Goal: Obtain resource: Obtain resource

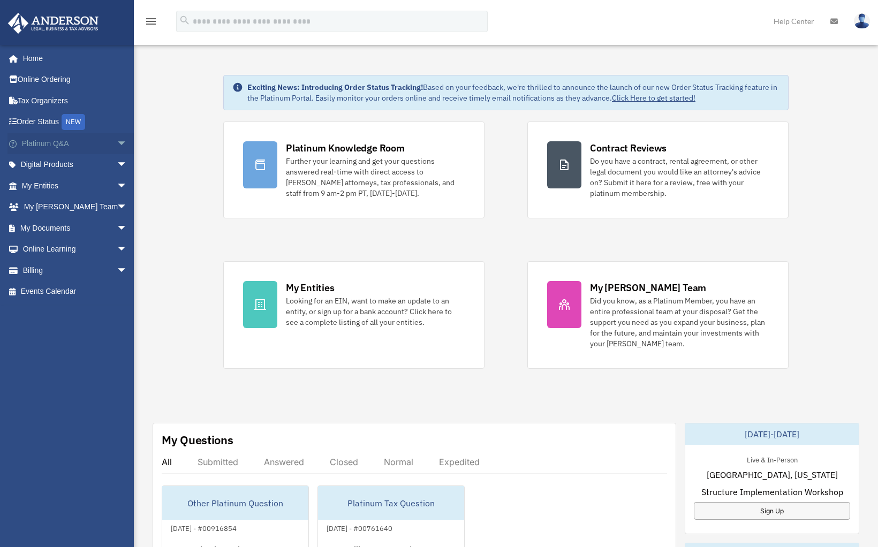
click at [117, 140] on span "arrow_drop_down" at bounding box center [127, 144] width 21 height 22
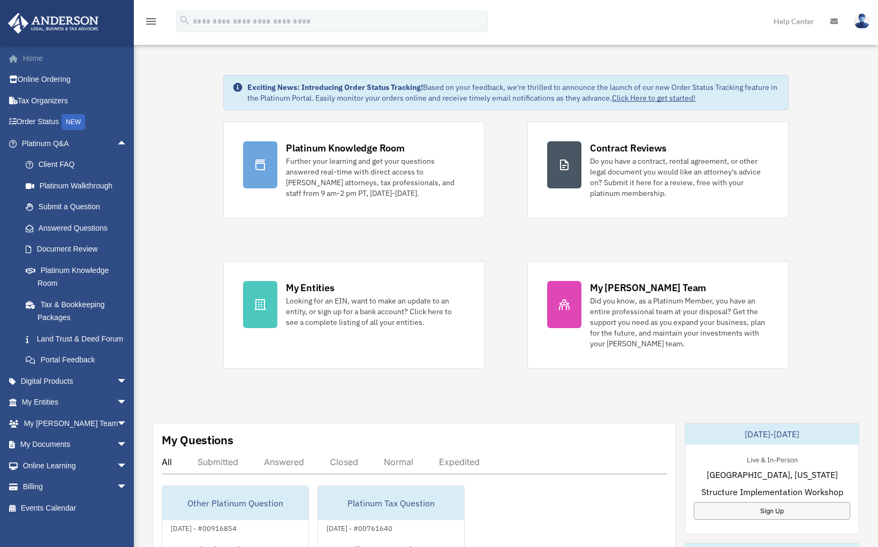
click at [35, 57] on link "Home" at bounding box center [75, 58] width 136 height 21
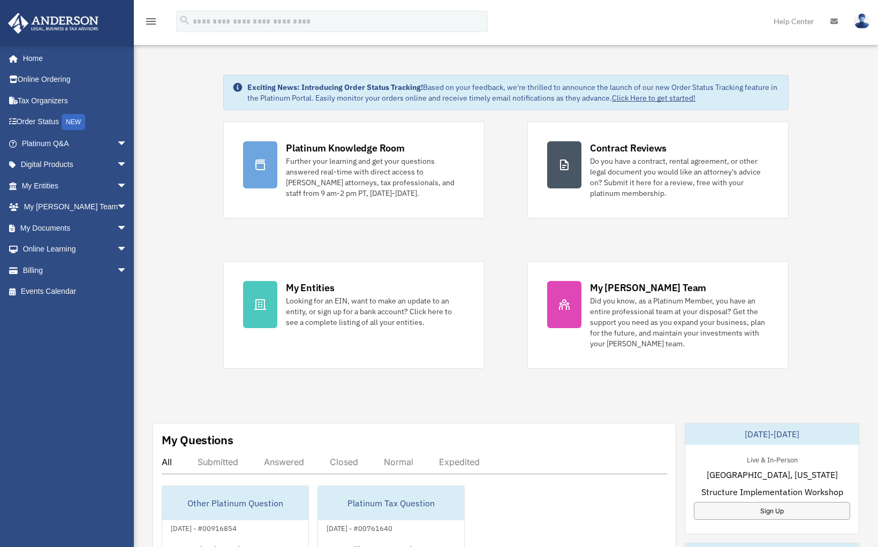
click at [55, 80] on link "Online Ordering" at bounding box center [75, 79] width 136 height 21
click at [117, 162] on span "arrow_drop_down" at bounding box center [127, 165] width 21 height 22
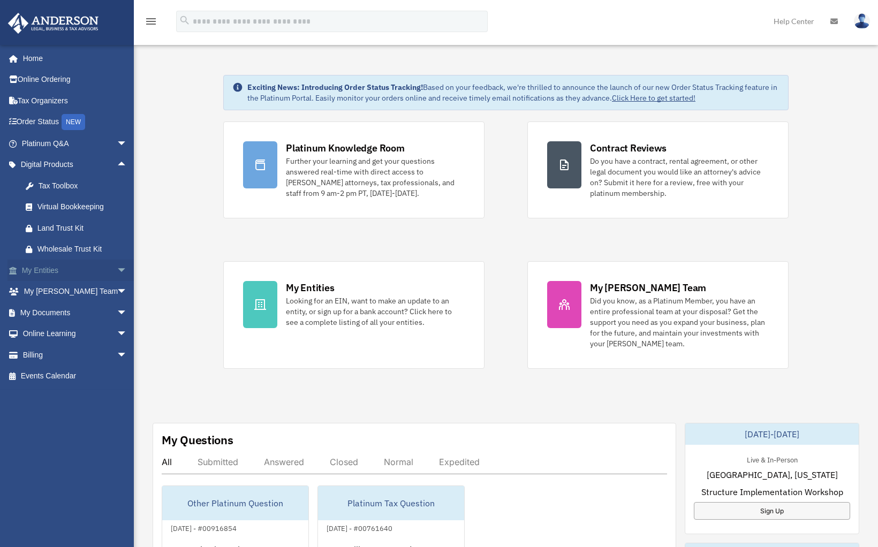
click at [117, 263] on span "arrow_drop_down" at bounding box center [127, 271] width 21 height 22
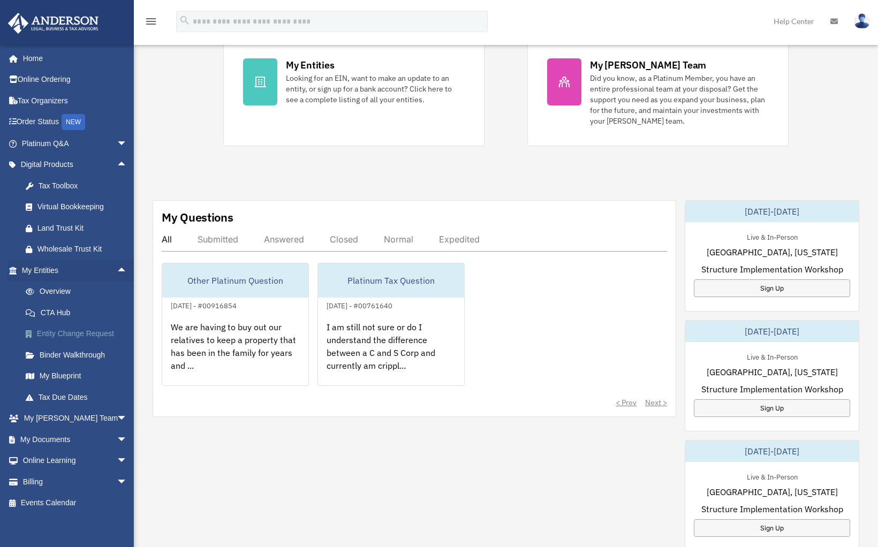
scroll to position [260, 0]
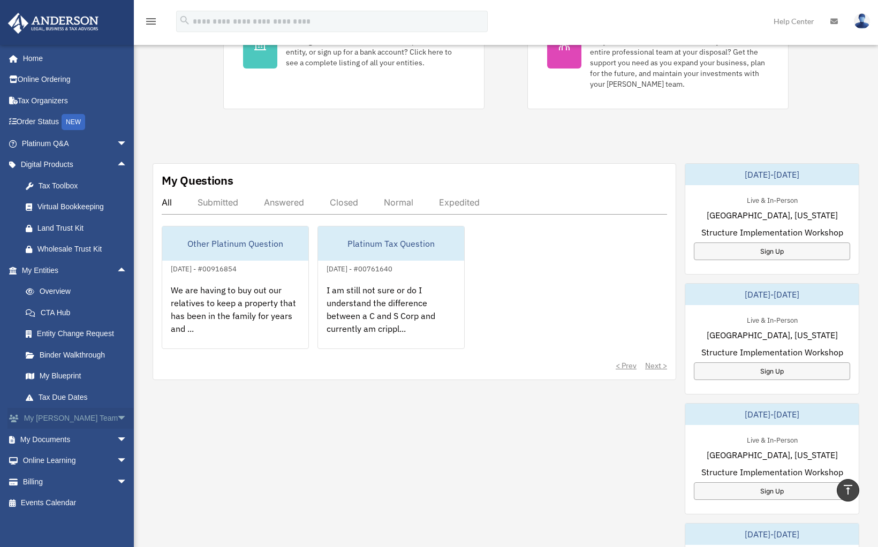
click at [117, 408] on span "arrow_drop_down" at bounding box center [127, 419] width 21 height 22
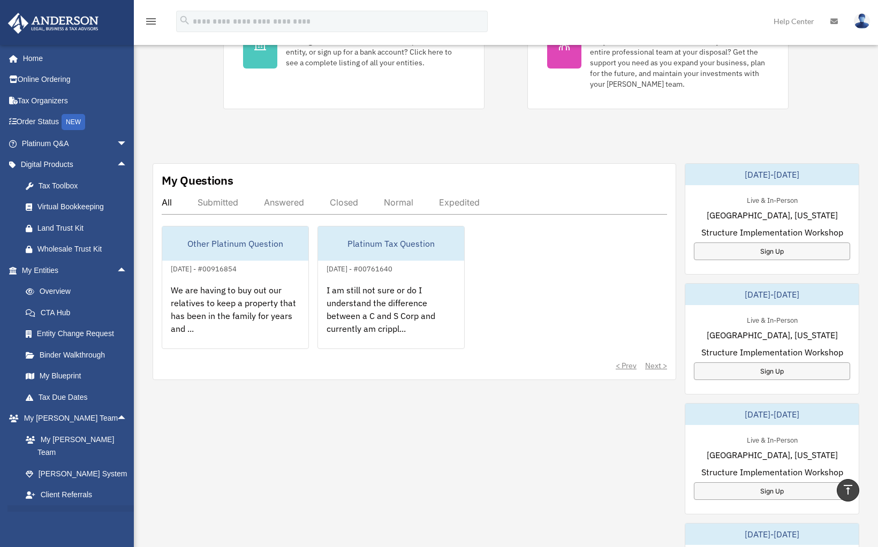
click at [117, 505] on span "arrow_drop_down" at bounding box center [127, 516] width 21 height 22
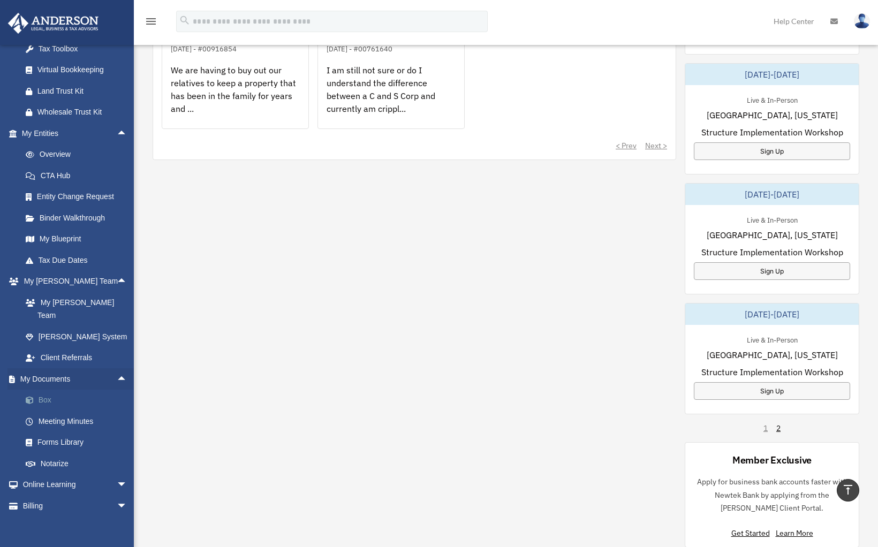
scroll to position [137, 0]
click at [66, 433] on link "Forms Library" at bounding box center [79, 443] width 129 height 21
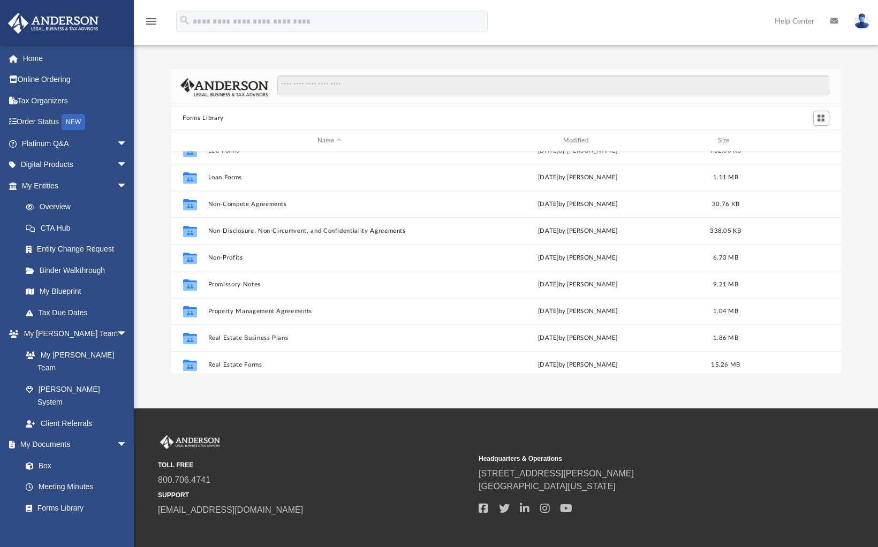
scroll to position [524, 0]
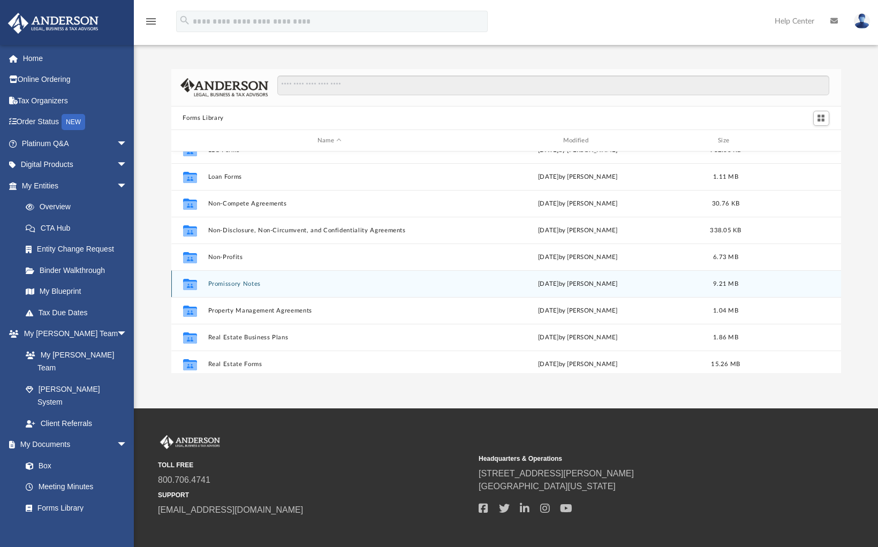
click at [247, 285] on button "Promissory Notes" at bounding box center [330, 284] width 244 height 7
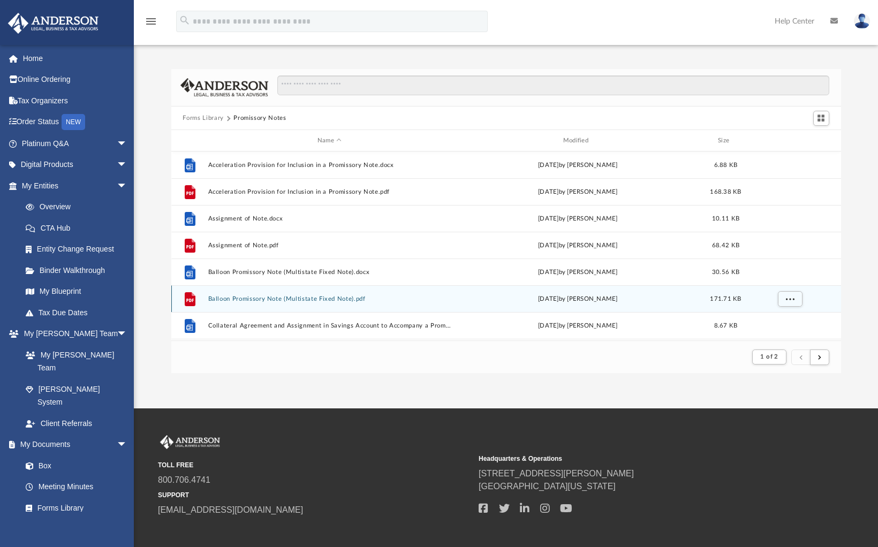
scroll to position [0, 0]
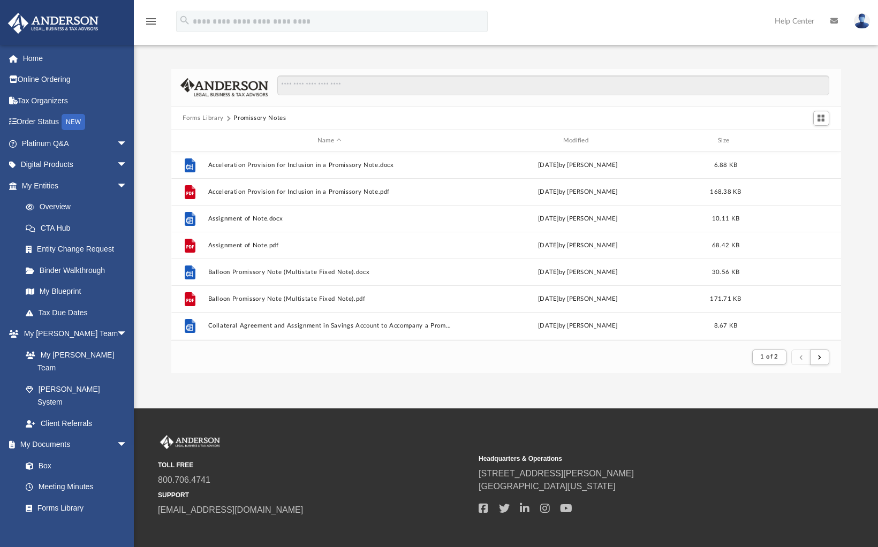
click at [213, 118] on button "Forms Library" at bounding box center [203, 119] width 41 height 10
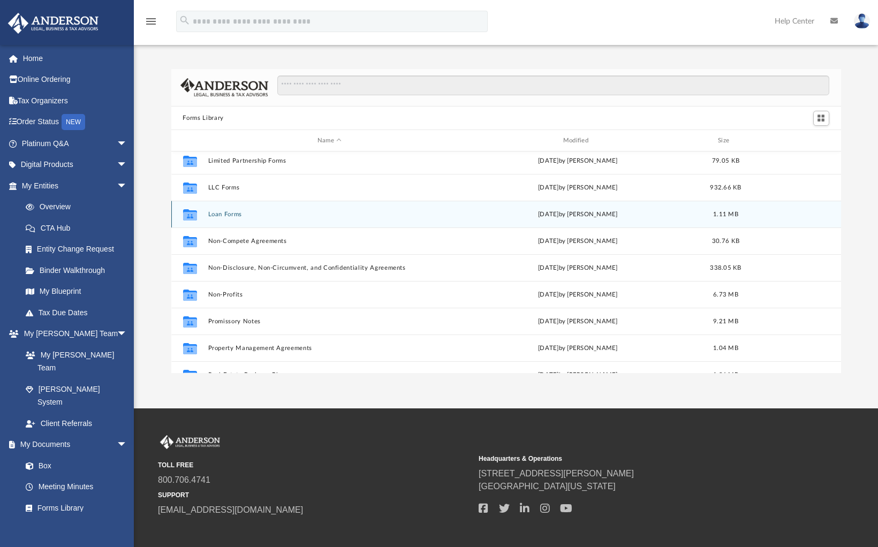
click at [230, 213] on button "Loan Forms" at bounding box center [330, 214] width 244 height 7
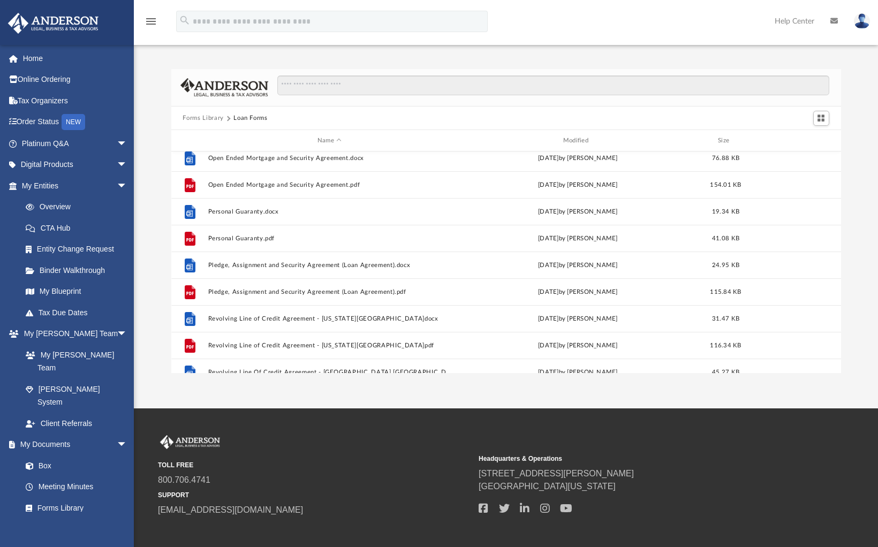
scroll to position [142, 0]
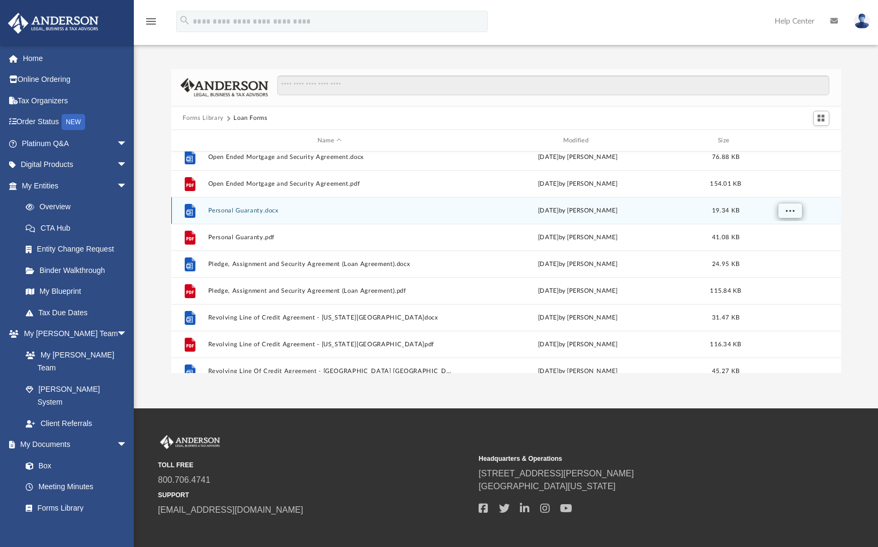
click at [797, 210] on button "More options" at bounding box center [789, 211] width 25 height 16
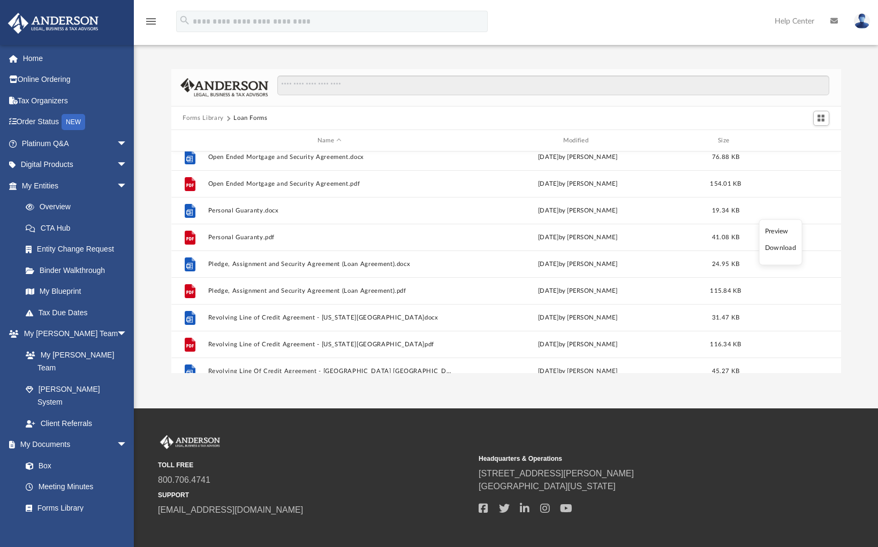
click at [783, 229] on li "Preview" at bounding box center [780, 230] width 31 height 11
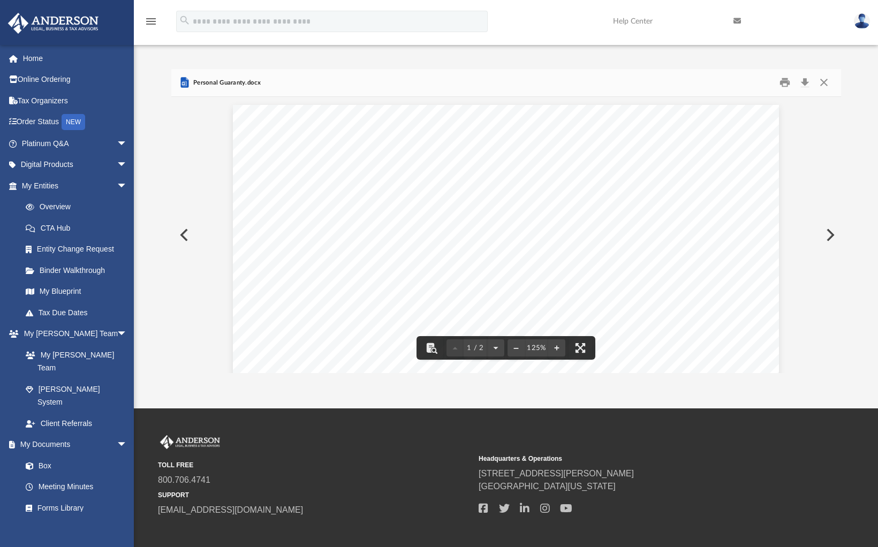
scroll to position [0, 0]
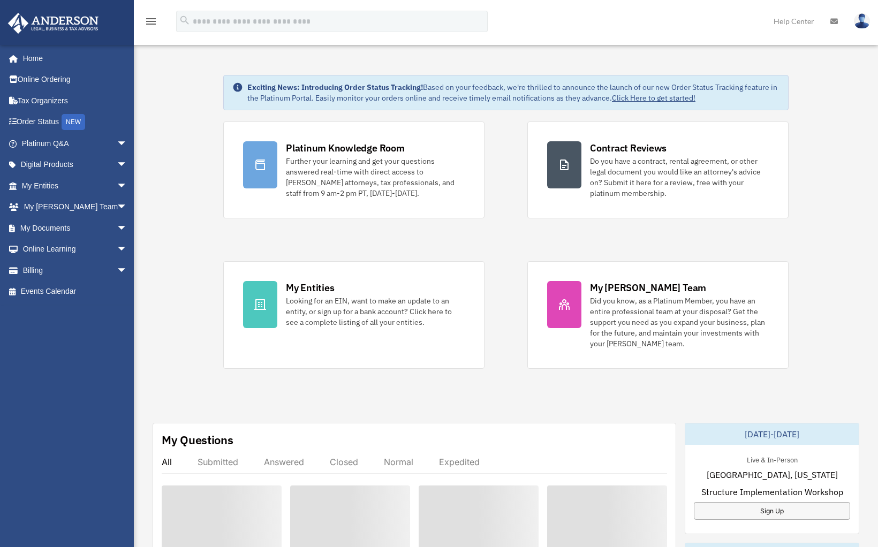
scroll to position [480, 0]
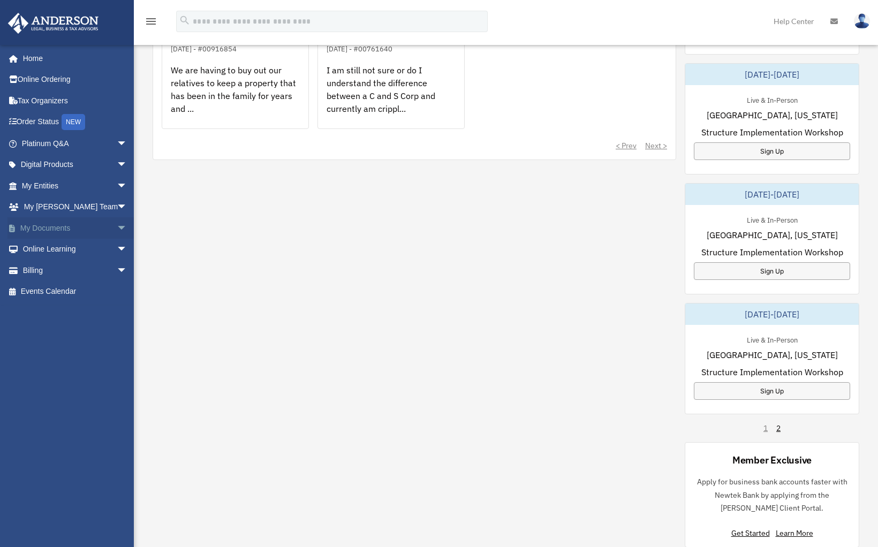
click at [117, 222] on span "arrow_drop_down" at bounding box center [127, 228] width 21 height 22
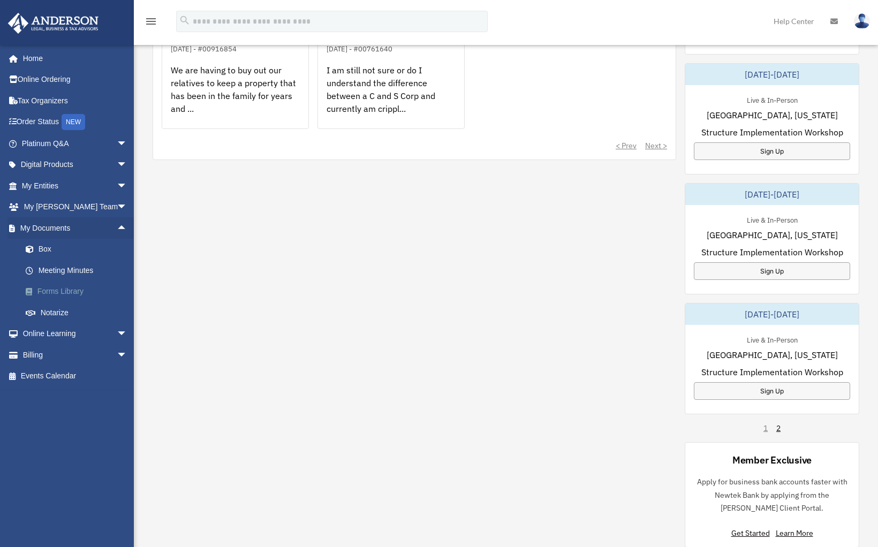
click at [68, 288] on link "Forms Library" at bounding box center [79, 291] width 129 height 21
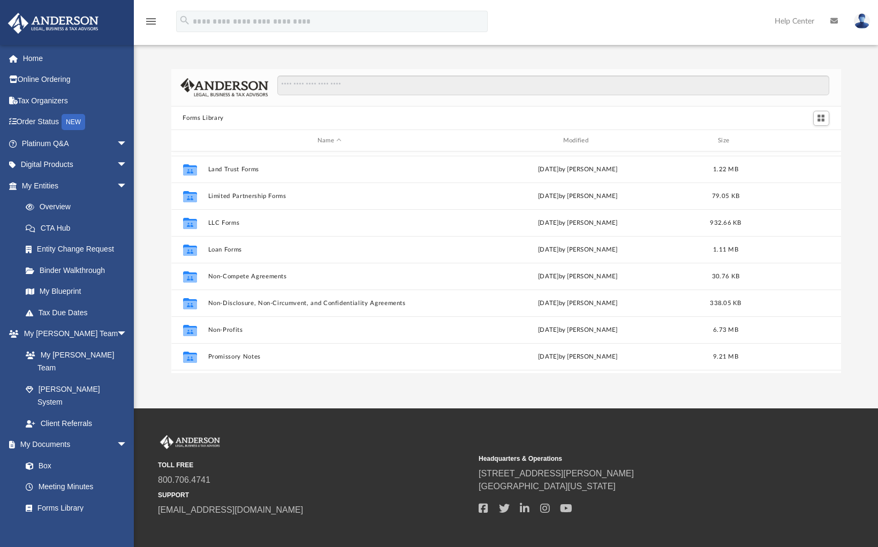
scroll to position [448, 0]
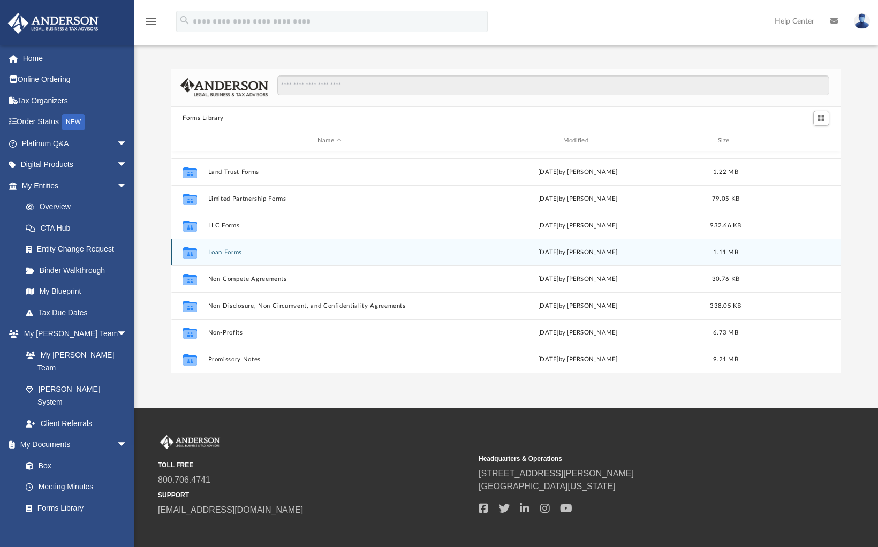
click at [234, 251] on button "Loan Forms" at bounding box center [330, 252] width 244 height 7
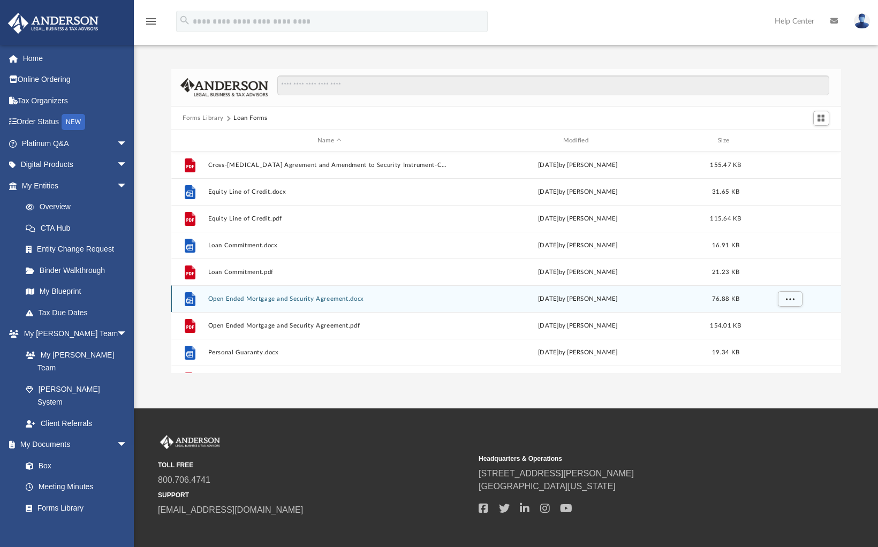
scroll to position [0, 0]
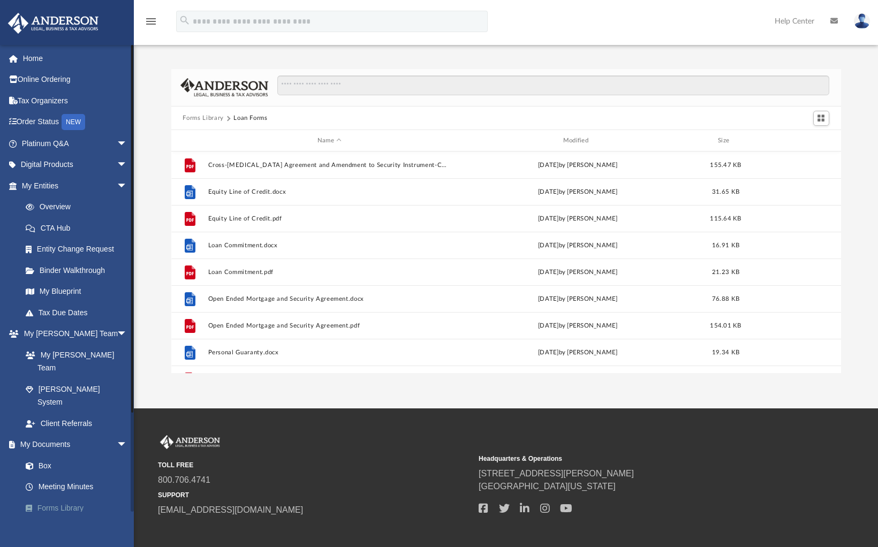
click at [68, 497] on link "Forms Library" at bounding box center [79, 507] width 129 height 21
click at [73, 497] on link "Forms Library" at bounding box center [79, 507] width 129 height 21
click at [67, 497] on link "Forms Library" at bounding box center [79, 507] width 129 height 21
click at [149, 19] on icon "menu" at bounding box center [151, 21] width 13 height 13
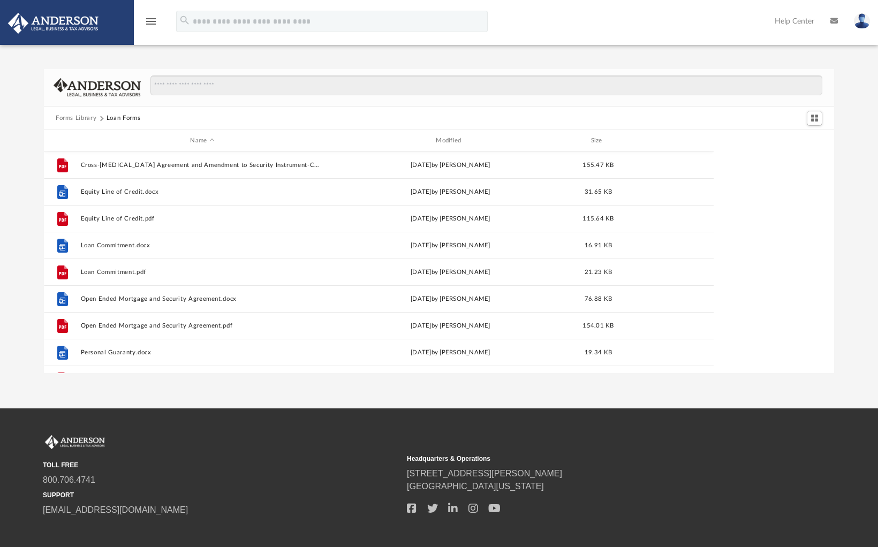
scroll to position [10, 9]
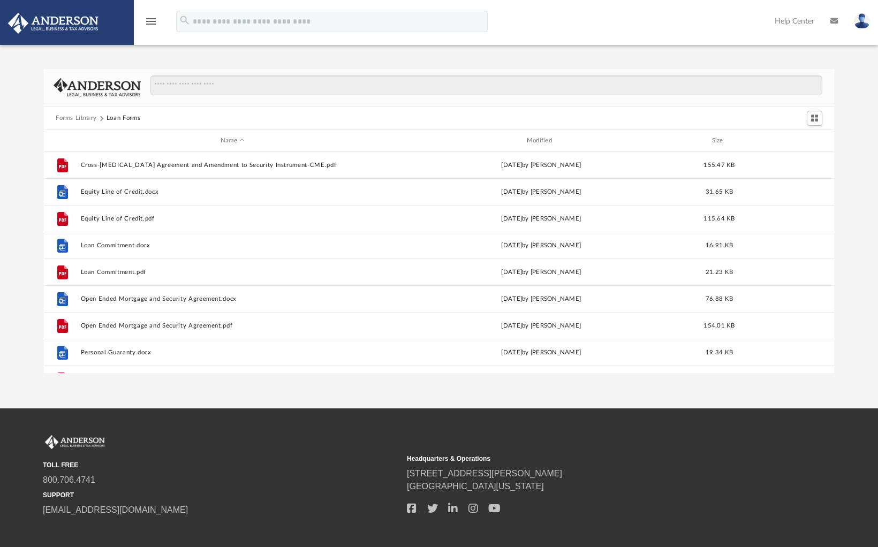
click at [149, 20] on icon "menu" at bounding box center [151, 21] width 13 height 13
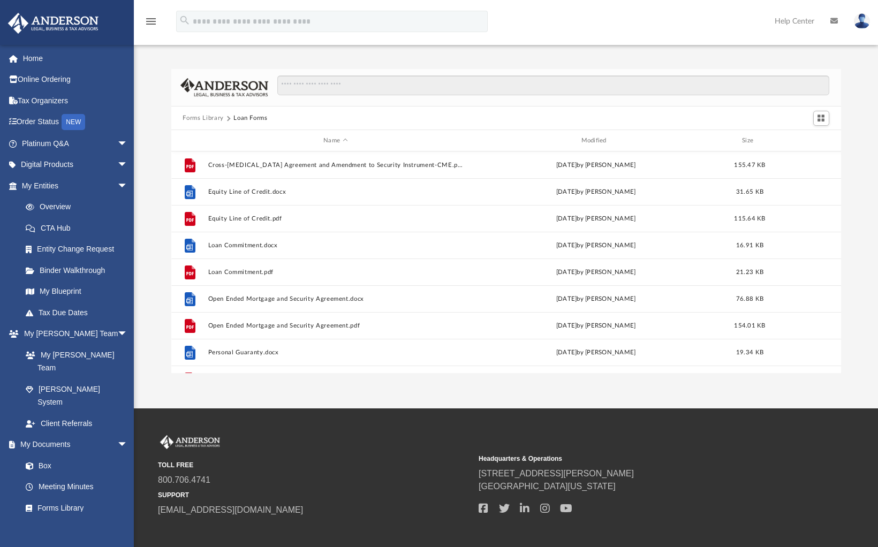
scroll to position [234, 661]
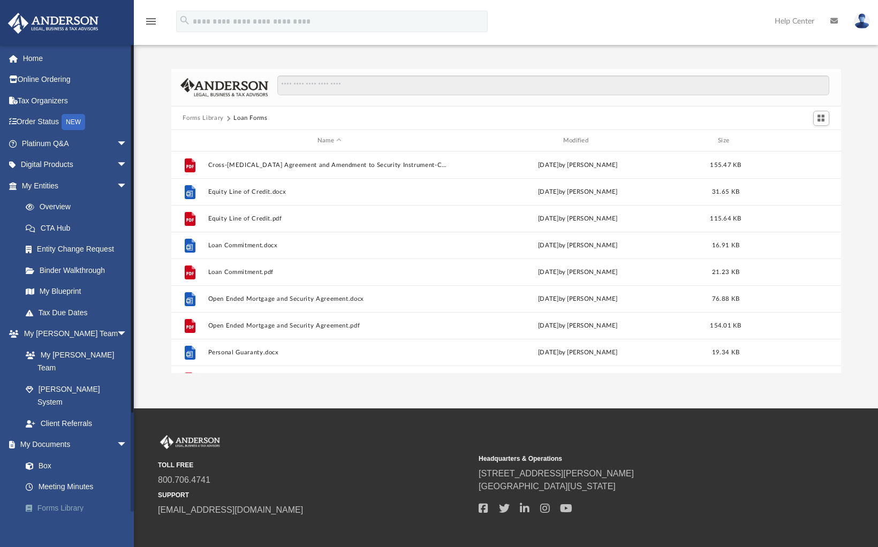
click at [66, 497] on link "Forms Library" at bounding box center [79, 507] width 129 height 21
click at [206, 115] on button "Forms Library" at bounding box center [203, 119] width 41 height 10
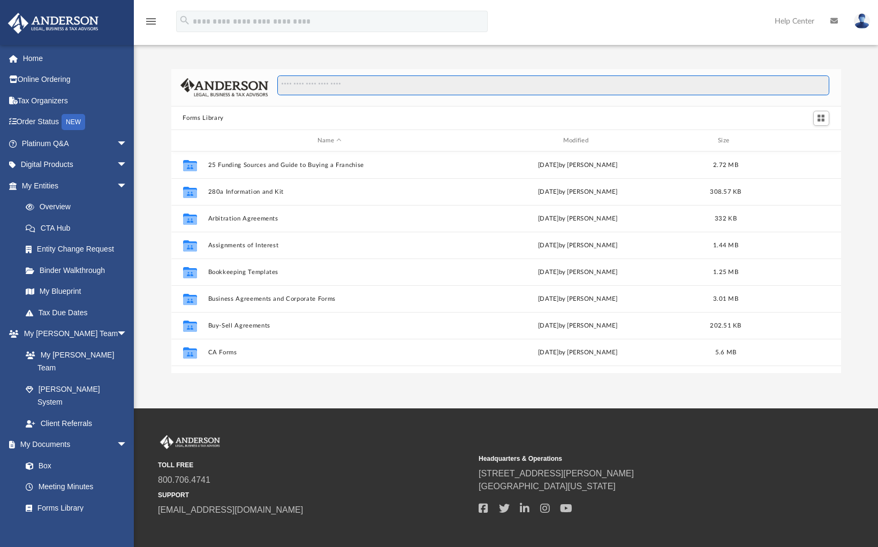
drag, startPoint x: 354, startPoint y: 84, endPoint x: 373, endPoint y: 87, distance: 18.5
click at [354, 84] on input "Search files and folders" at bounding box center [552, 85] width 551 height 20
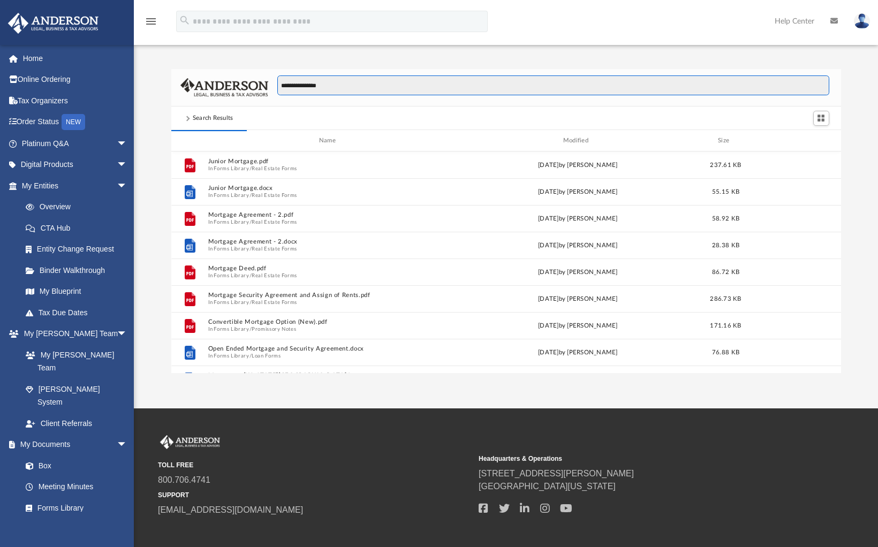
scroll to position [201, 661]
type input "**********"
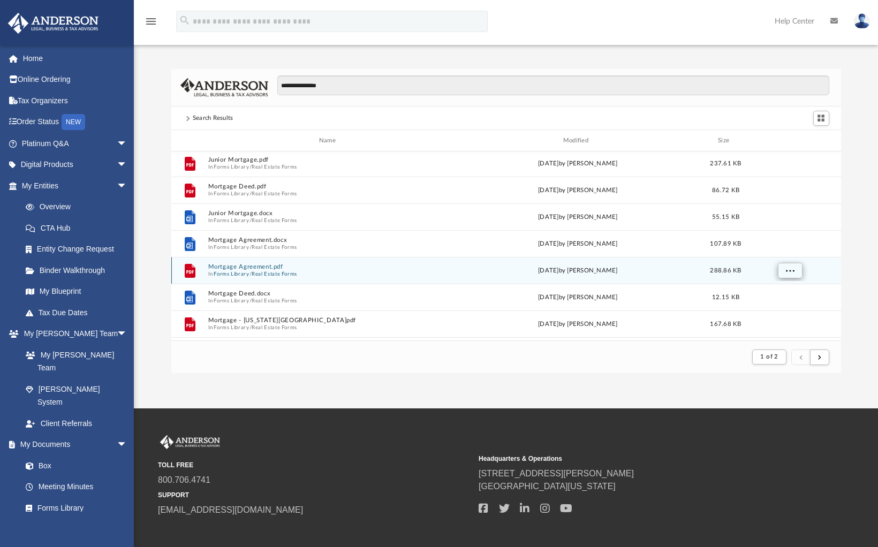
click at [780, 270] on button "More options" at bounding box center [789, 271] width 25 height 16
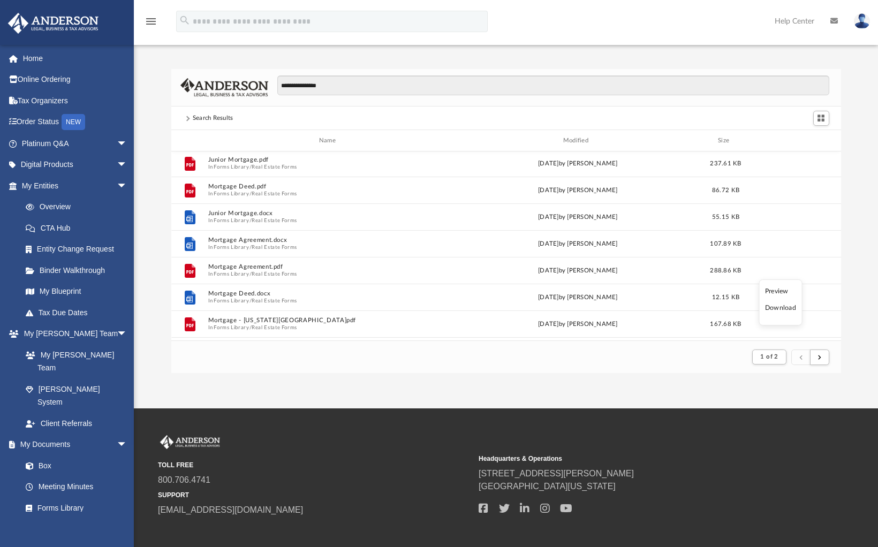
click at [781, 297] on li "Preview" at bounding box center [780, 291] width 31 height 11
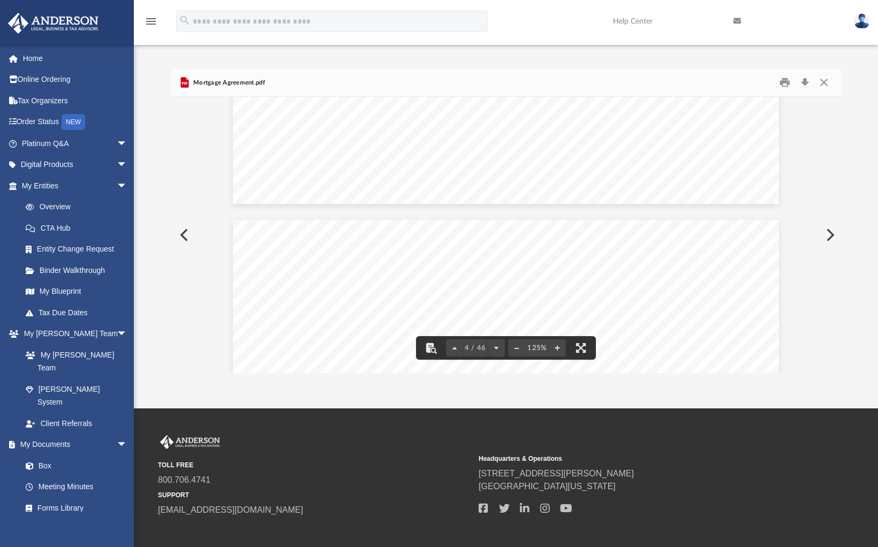
scroll to position [2003, 0]
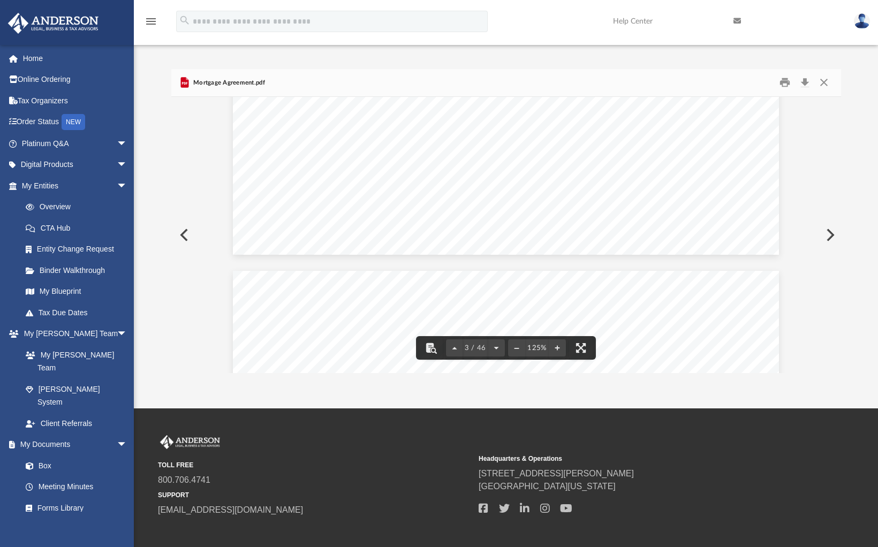
drag, startPoint x: 823, startPoint y: 84, endPoint x: 823, endPoint y: 92, distance: 8.0
click at [823, 84] on button "Close" at bounding box center [823, 82] width 19 height 17
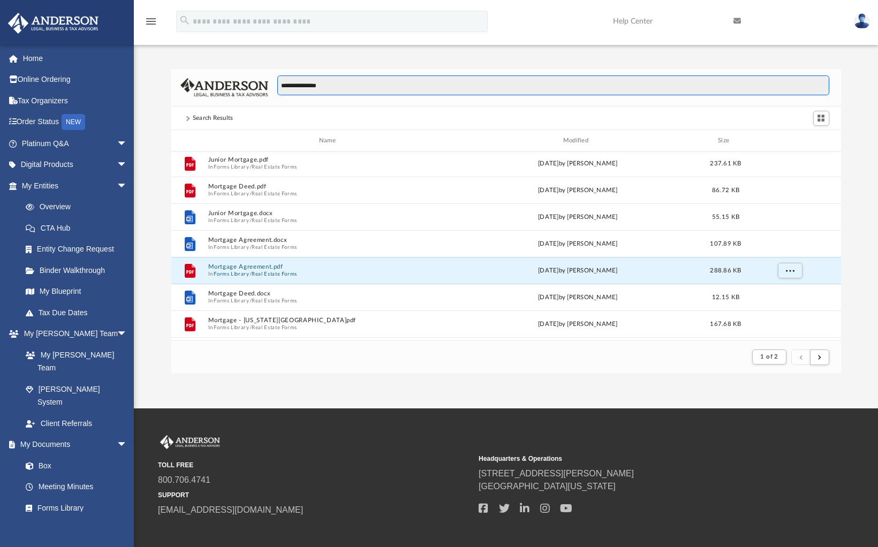
click at [345, 85] on input "**********" at bounding box center [552, 85] width 551 height 20
drag, startPoint x: 345, startPoint y: 84, endPoint x: 231, endPoint y: 84, distance: 114.0
click at [231, 84] on div "**********" at bounding box center [506, 88] width 670 height 38
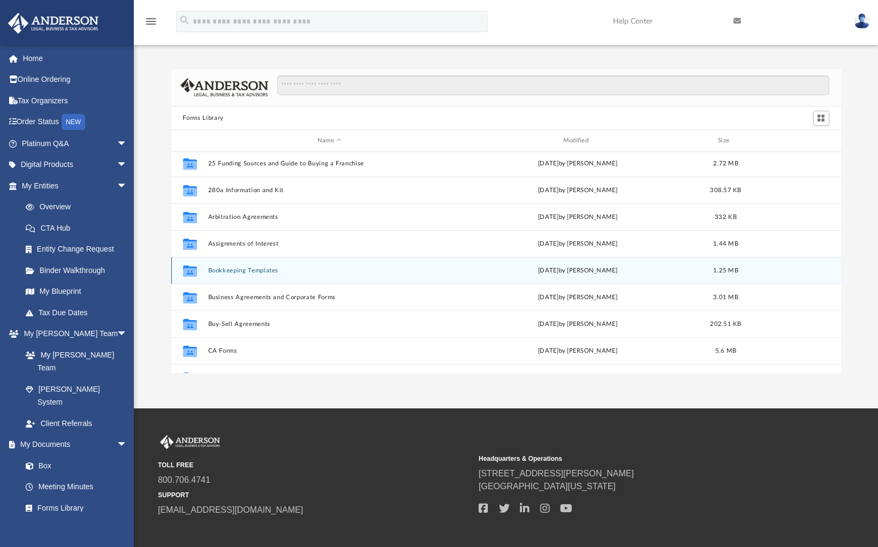
scroll to position [234, 661]
